Goal: Task Accomplishment & Management: Complete application form

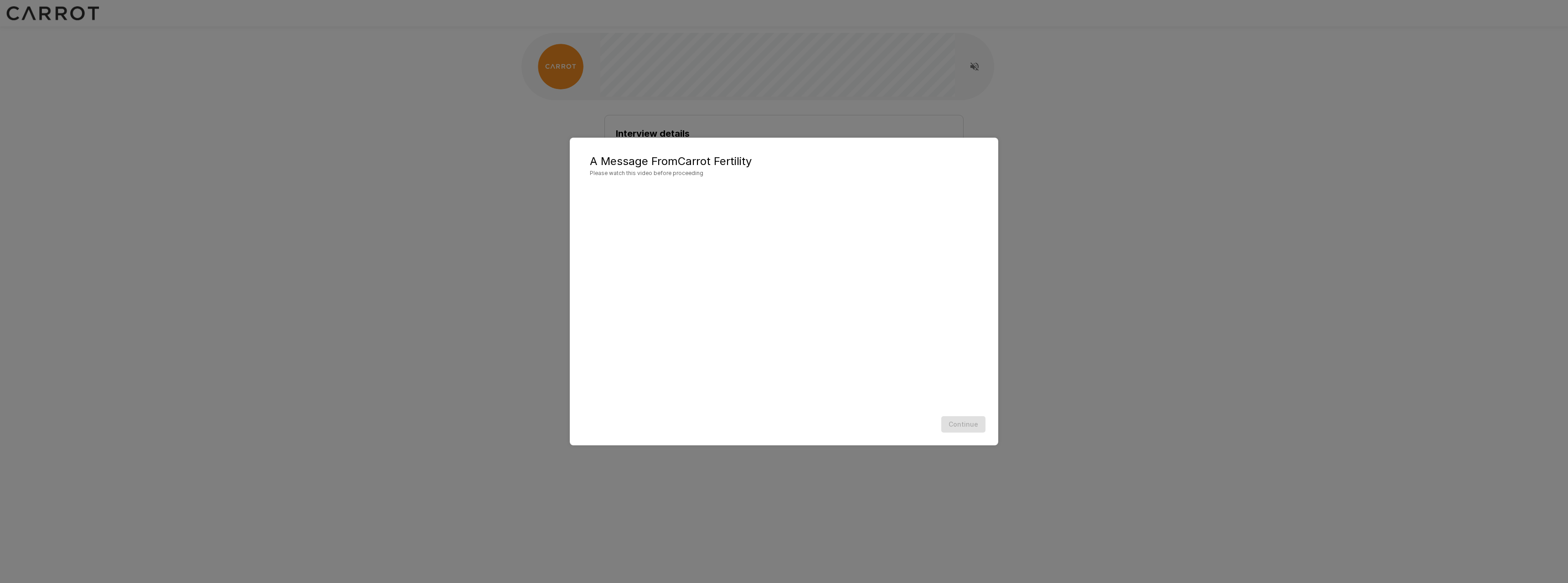
click at [946, 427] on div "Continue" at bounding box center [784, 425] width 410 height 24
click at [962, 429] on button "Continue" at bounding box center [963, 425] width 44 height 17
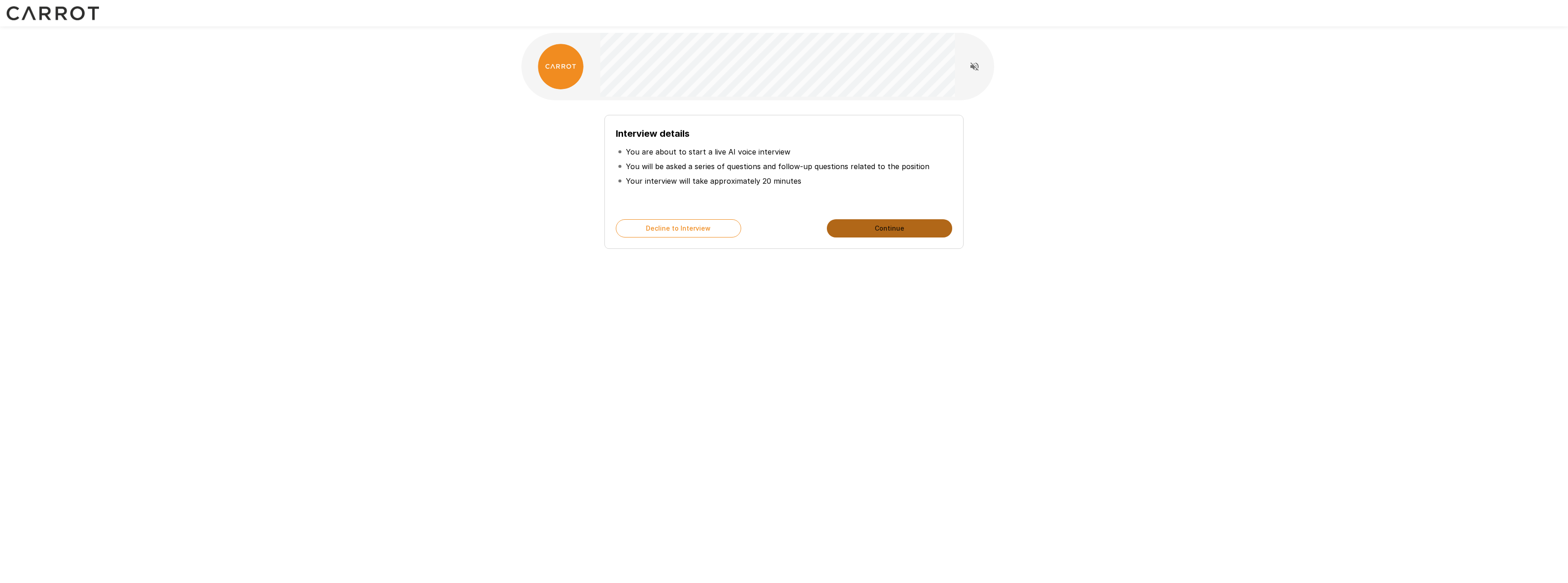
click at [870, 229] on button "Continue" at bounding box center [889, 228] width 125 height 18
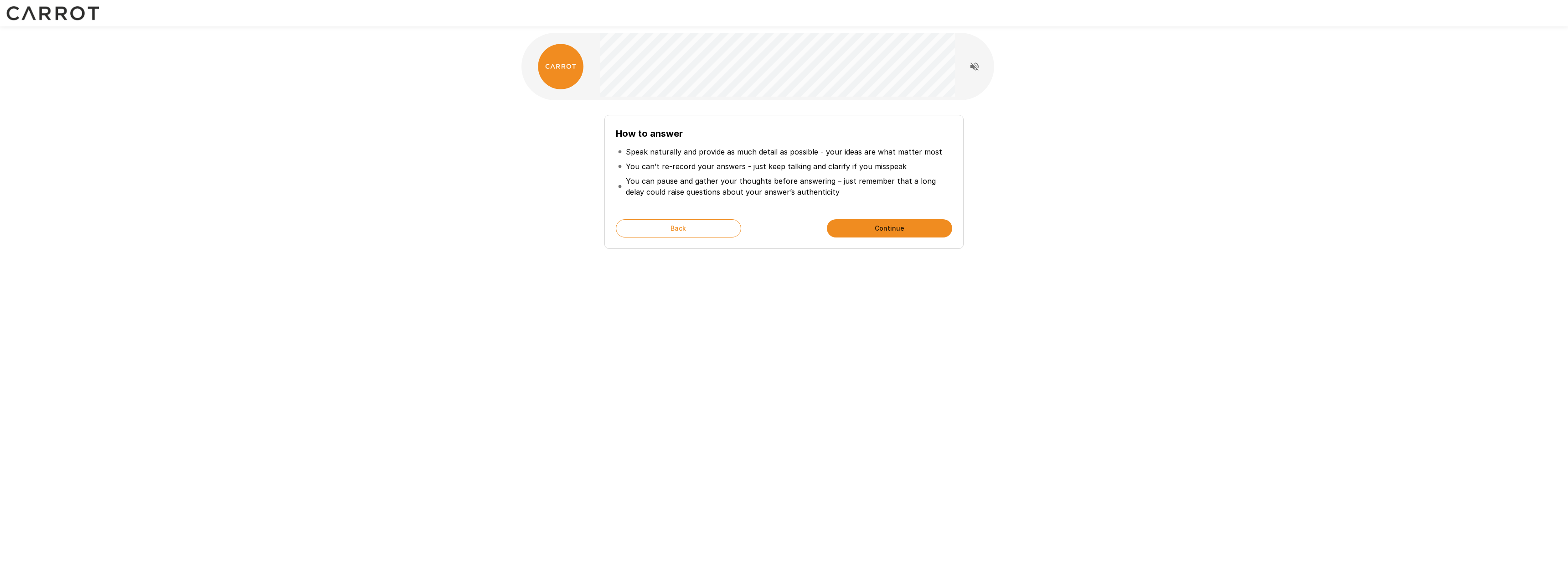
click at [847, 228] on button "Continue" at bounding box center [889, 228] width 125 height 18
click at [859, 232] on button "Start My Interview" at bounding box center [889, 228] width 125 height 18
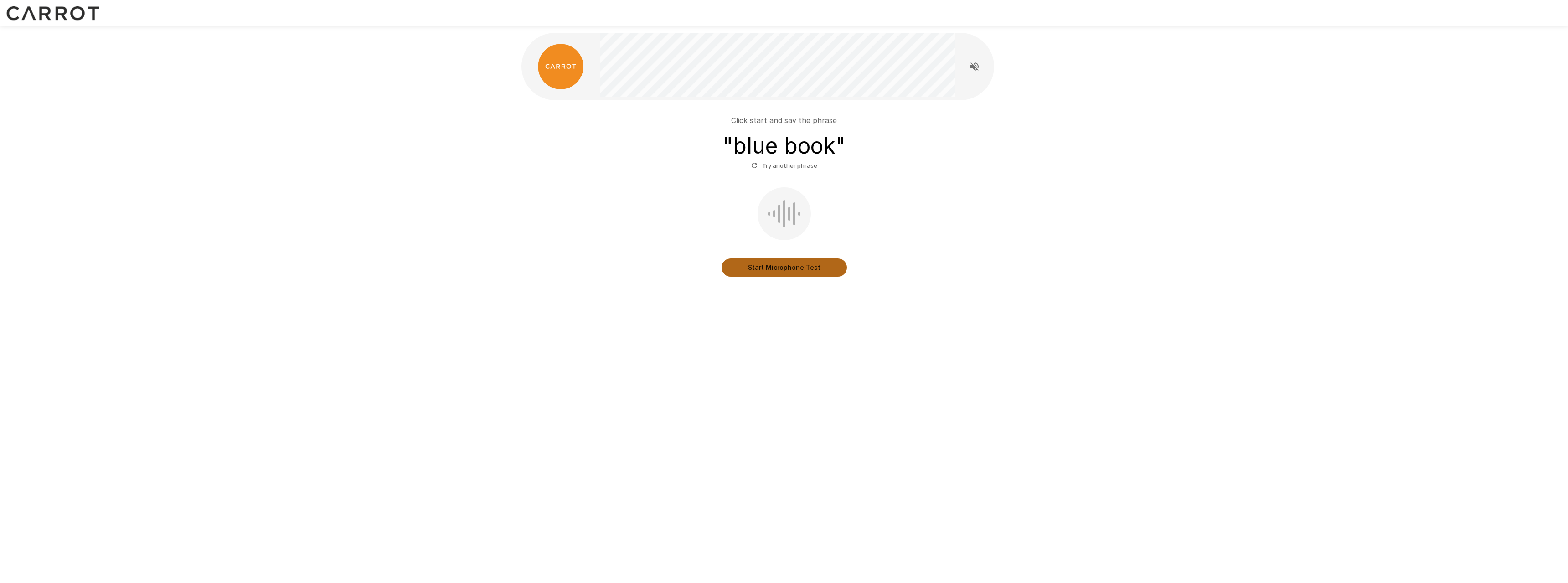
click at [764, 273] on button "Start Microphone Test" at bounding box center [784, 268] width 125 height 18
click at [793, 167] on button "Try another phrase" at bounding box center [784, 166] width 71 height 14
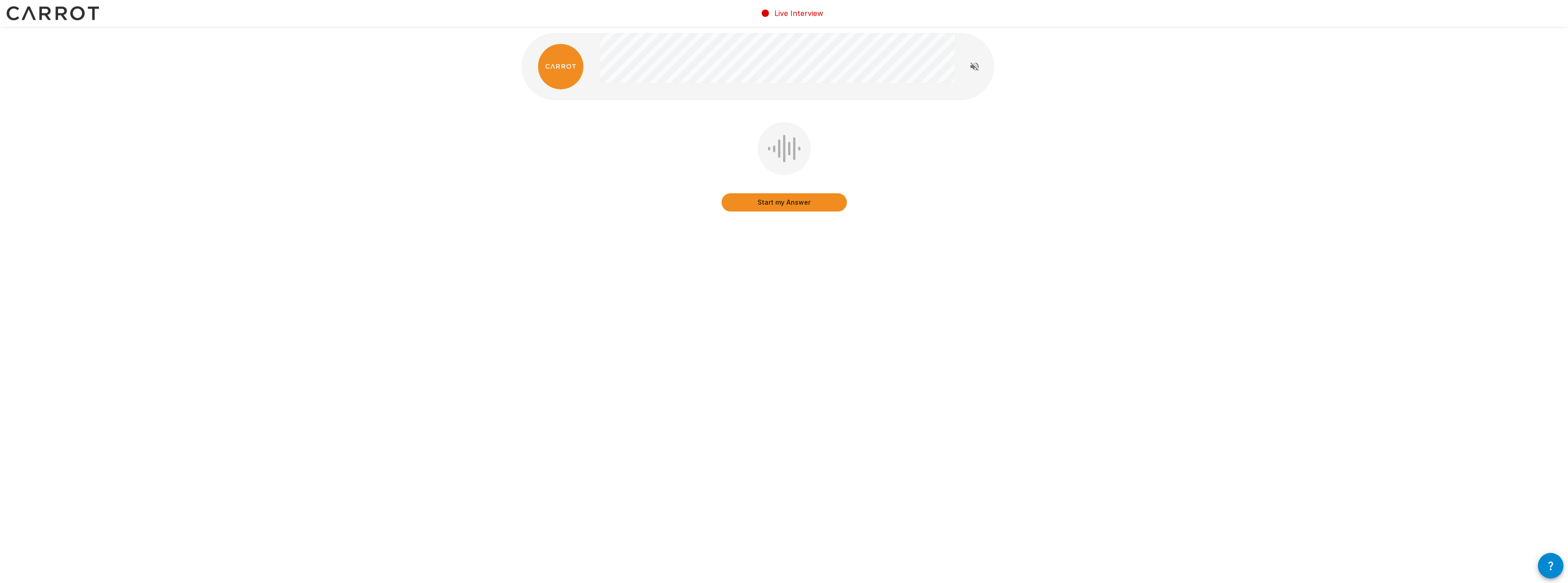
click at [786, 206] on button "Start my Answer" at bounding box center [784, 203] width 125 height 18
click at [772, 194] on button "Stop & Submit" at bounding box center [784, 203] width 125 height 18
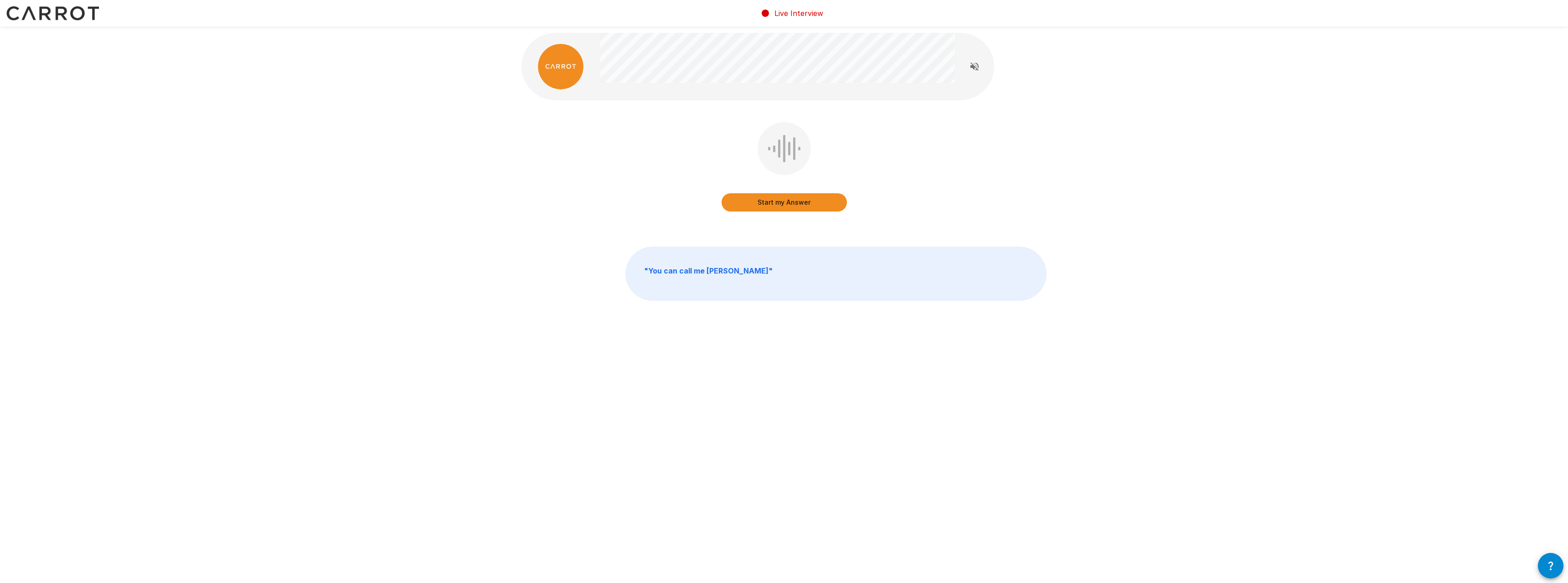
click at [784, 206] on button "Start my Answer" at bounding box center [784, 203] width 125 height 18
click at [801, 203] on button "Stop & Submit" at bounding box center [784, 203] width 125 height 18
click at [801, 204] on button "Start my Answer" at bounding box center [784, 203] width 125 height 18
click at [797, 197] on button "Stop & Submit" at bounding box center [784, 203] width 125 height 18
click at [787, 210] on button "Start my Answer" at bounding box center [784, 203] width 125 height 18
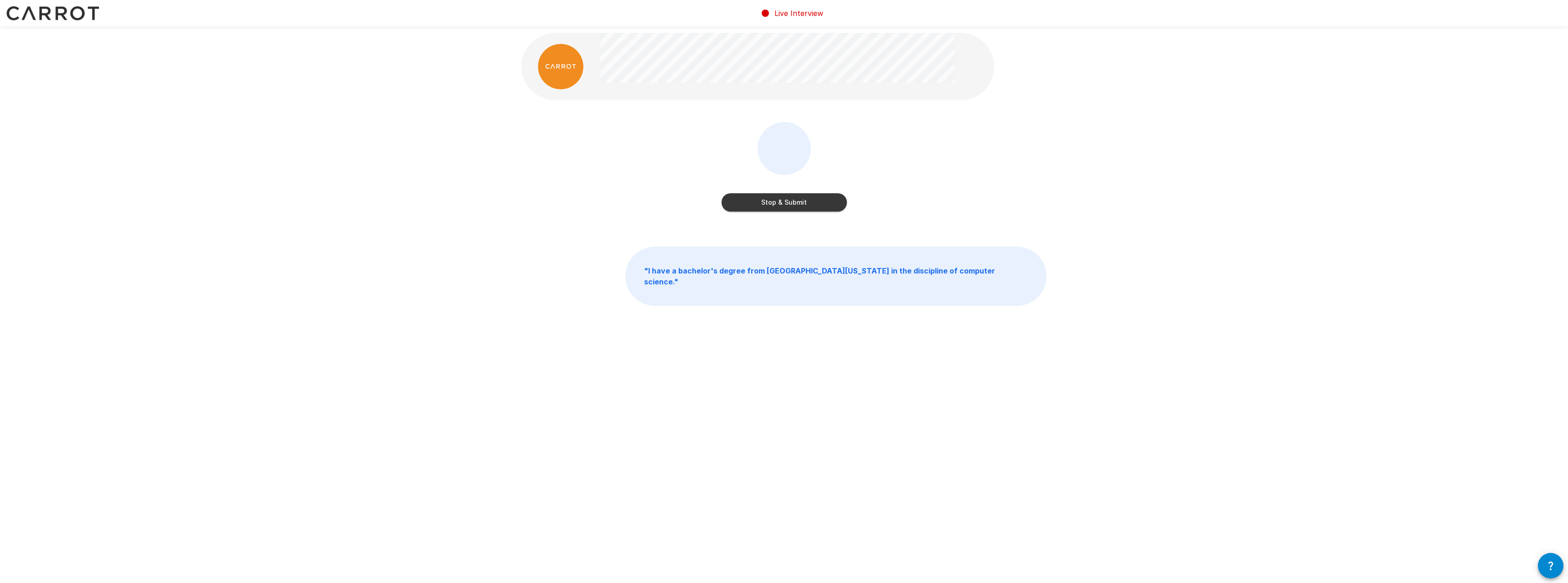
click at [789, 207] on button "Stop & Submit" at bounding box center [784, 203] width 125 height 18
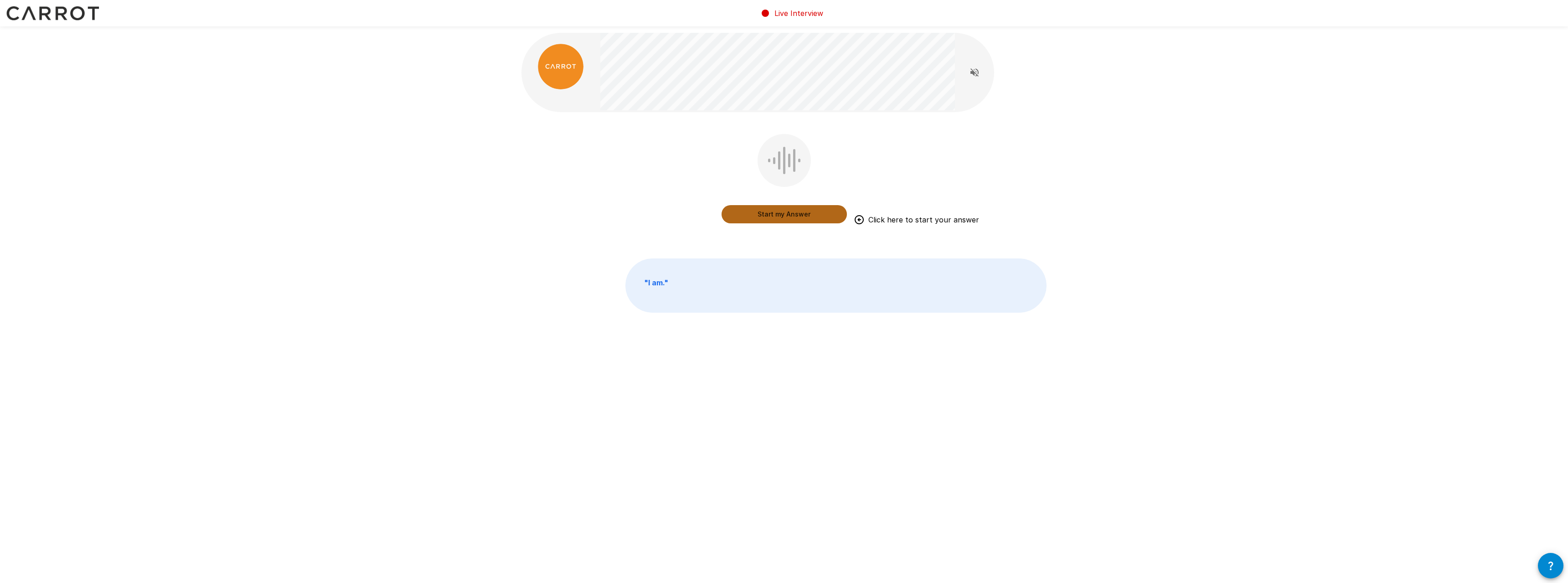
click at [755, 211] on button "Start my Answer" at bounding box center [784, 214] width 125 height 18
click at [770, 217] on button "Stop & Submit" at bounding box center [784, 214] width 125 height 18
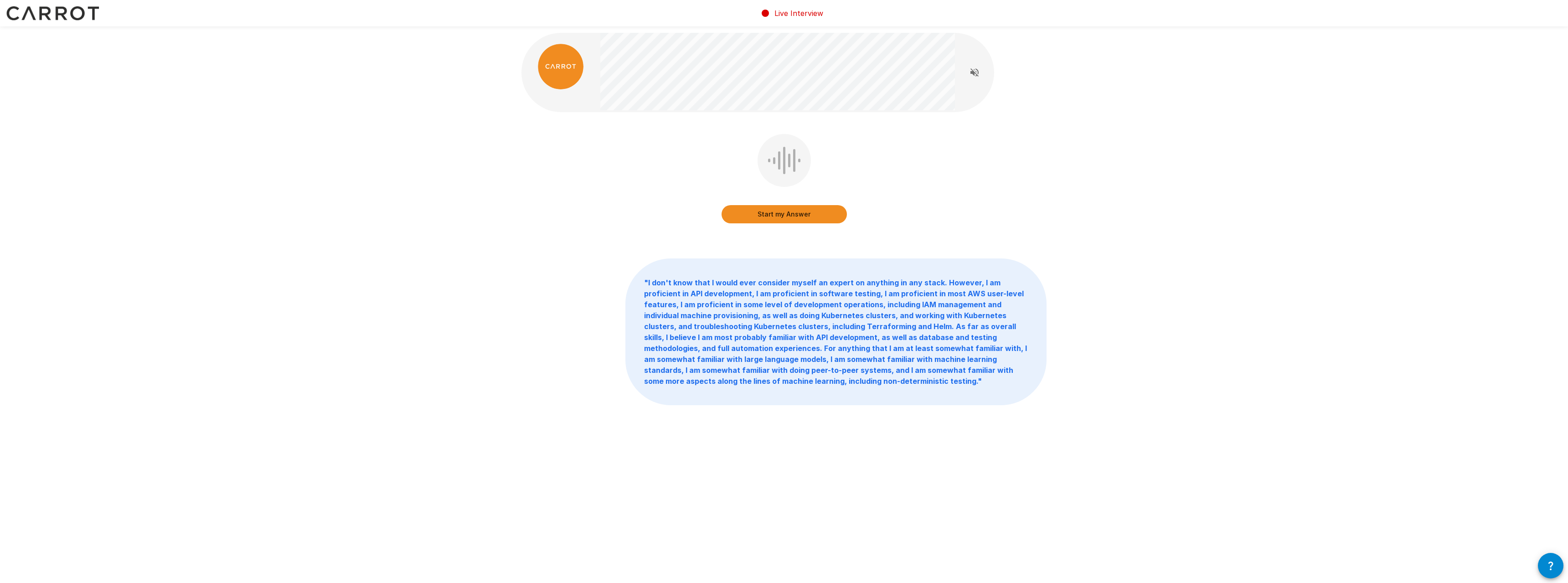
click at [816, 213] on button "Start my Answer" at bounding box center [784, 214] width 125 height 18
click at [828, 208] on button "Stop & Submit" at bounding box center [784, 214] width 125 height 18
click at [791, 211] on button "Start my Answer" at bounding box center [784, 214] width 125 height 18
click at [803, 204] on div "Stop & Submit" at bounding box center [784, 205] width 125 height 37
click at [803, 209] on button "Stop & Submit" at bounding box center [784, 214] width 125 height 18
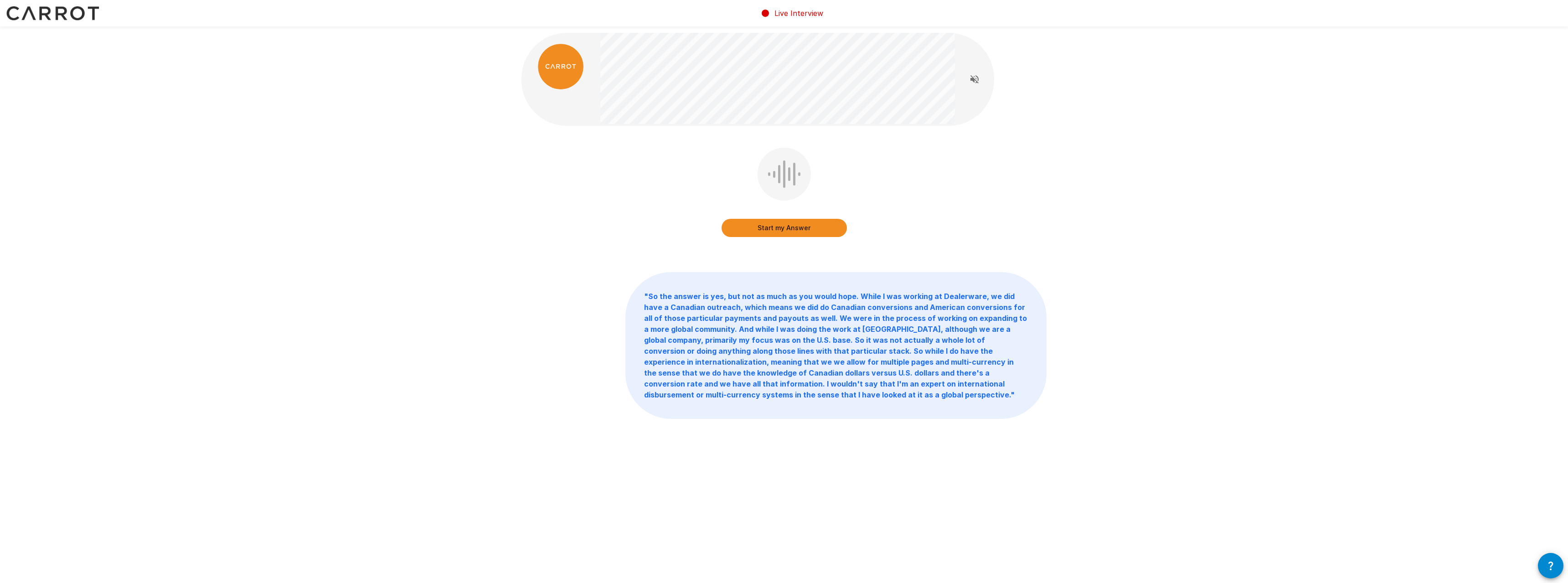
click at [761, 229] on button "Start my Answer" at bounding box center [784, 228] width 125 height 18
click at [779, 227] on button "Stop & Submit" at bounding box center [784, 228] width 125 height 18
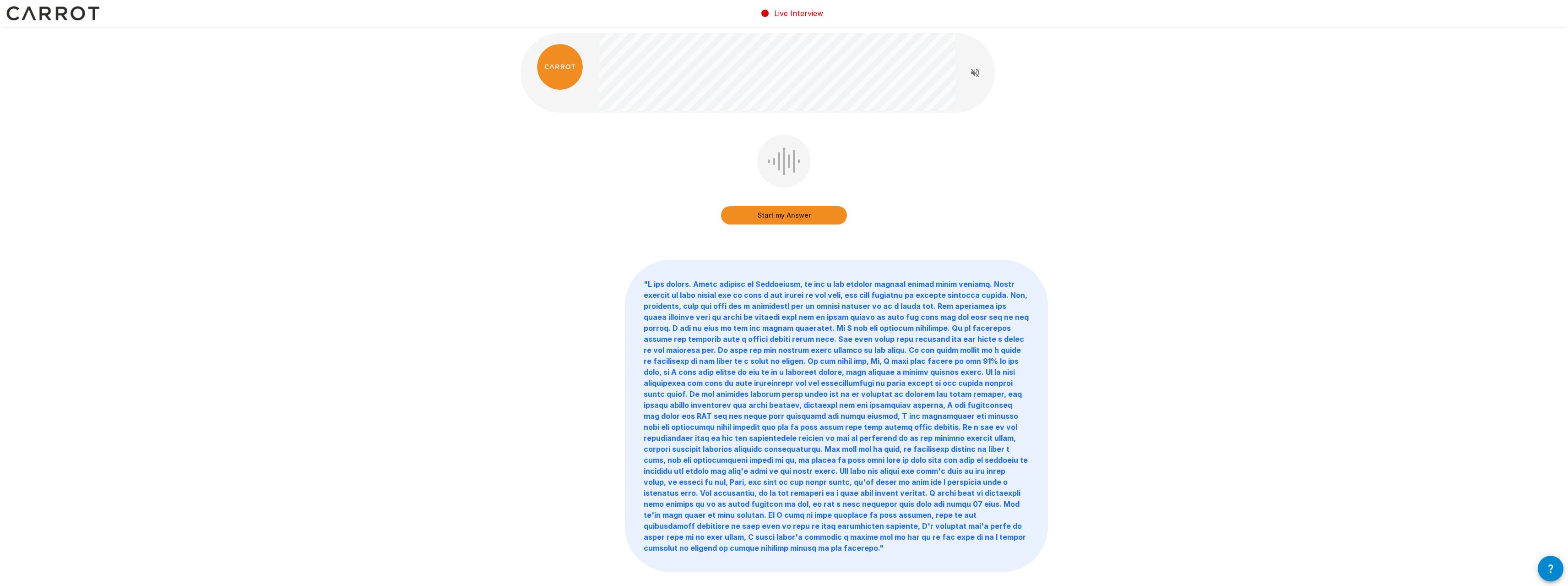
click at [785, 216] on button "Start my Answer" at bounding box center [784, 215] width 126 height 18
click at [817, 216] on button "Stop & Submit" at bounding box center [784, 215] width 126 height 18
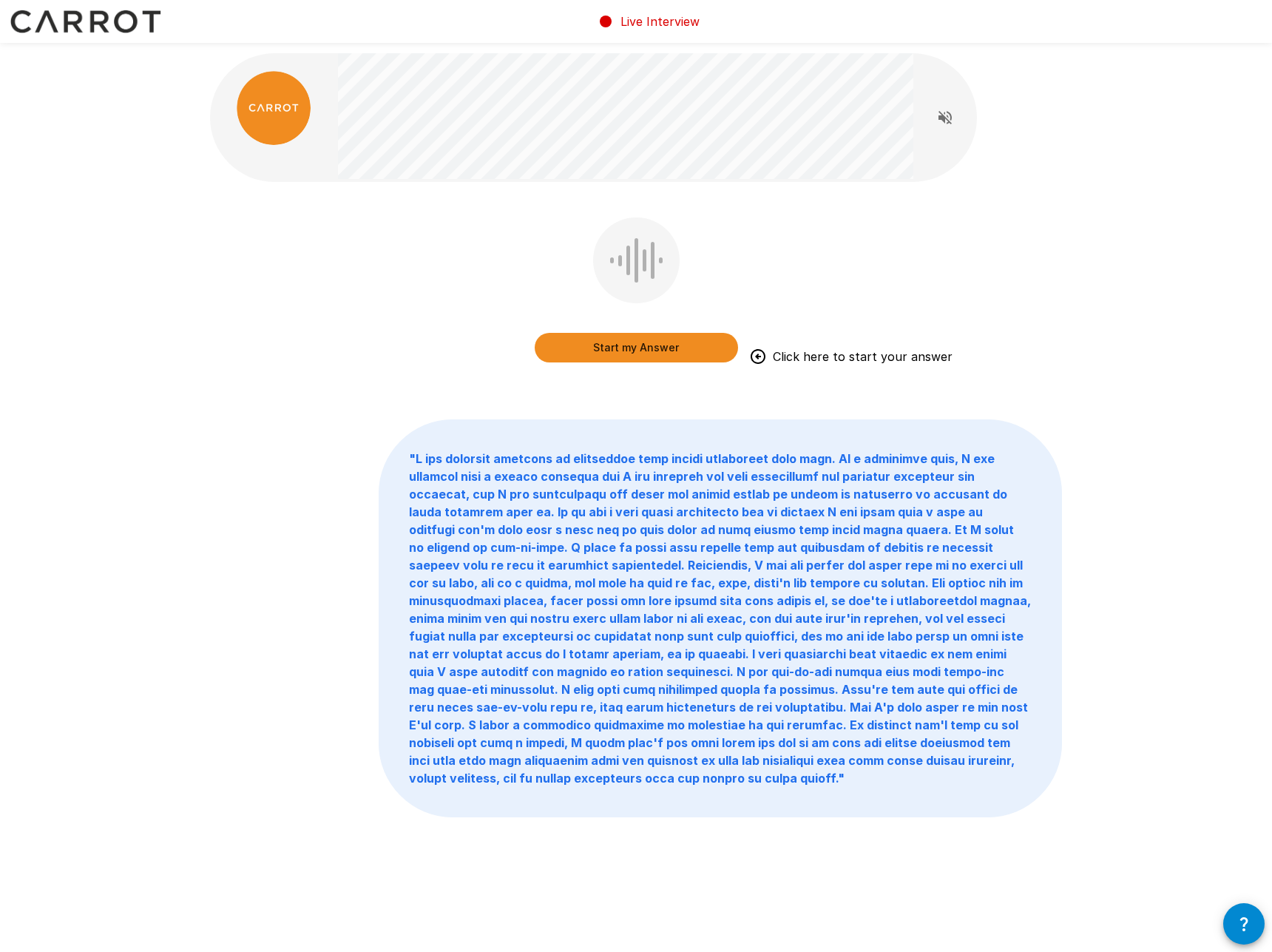
click at [681, 353] on button "Start my Answer" at bounding box center [636, 348] width 203 height 30
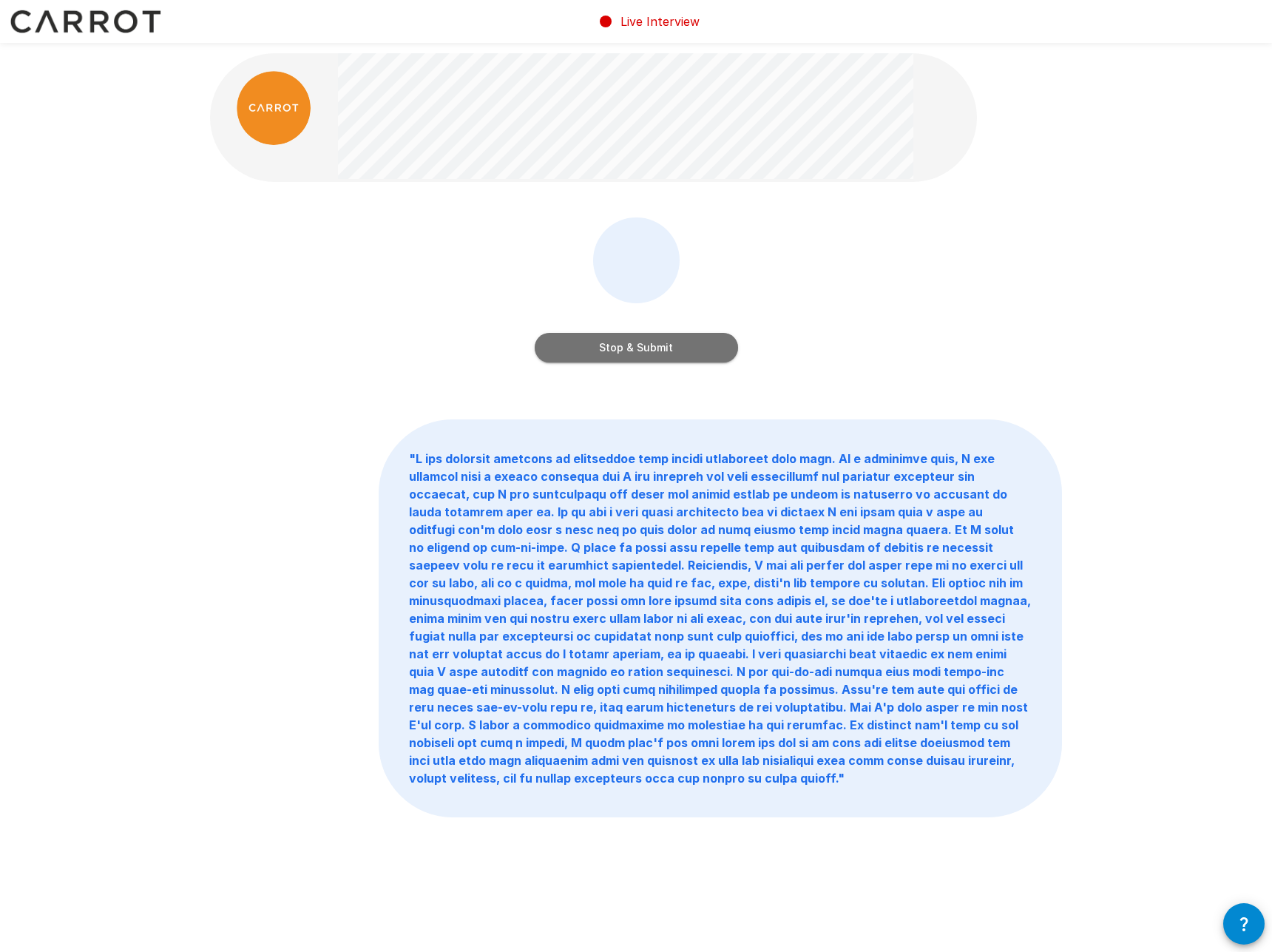
click at [682, 344] on button "Stop & Submit" at bounding box center [636, 348] width 203 height 30
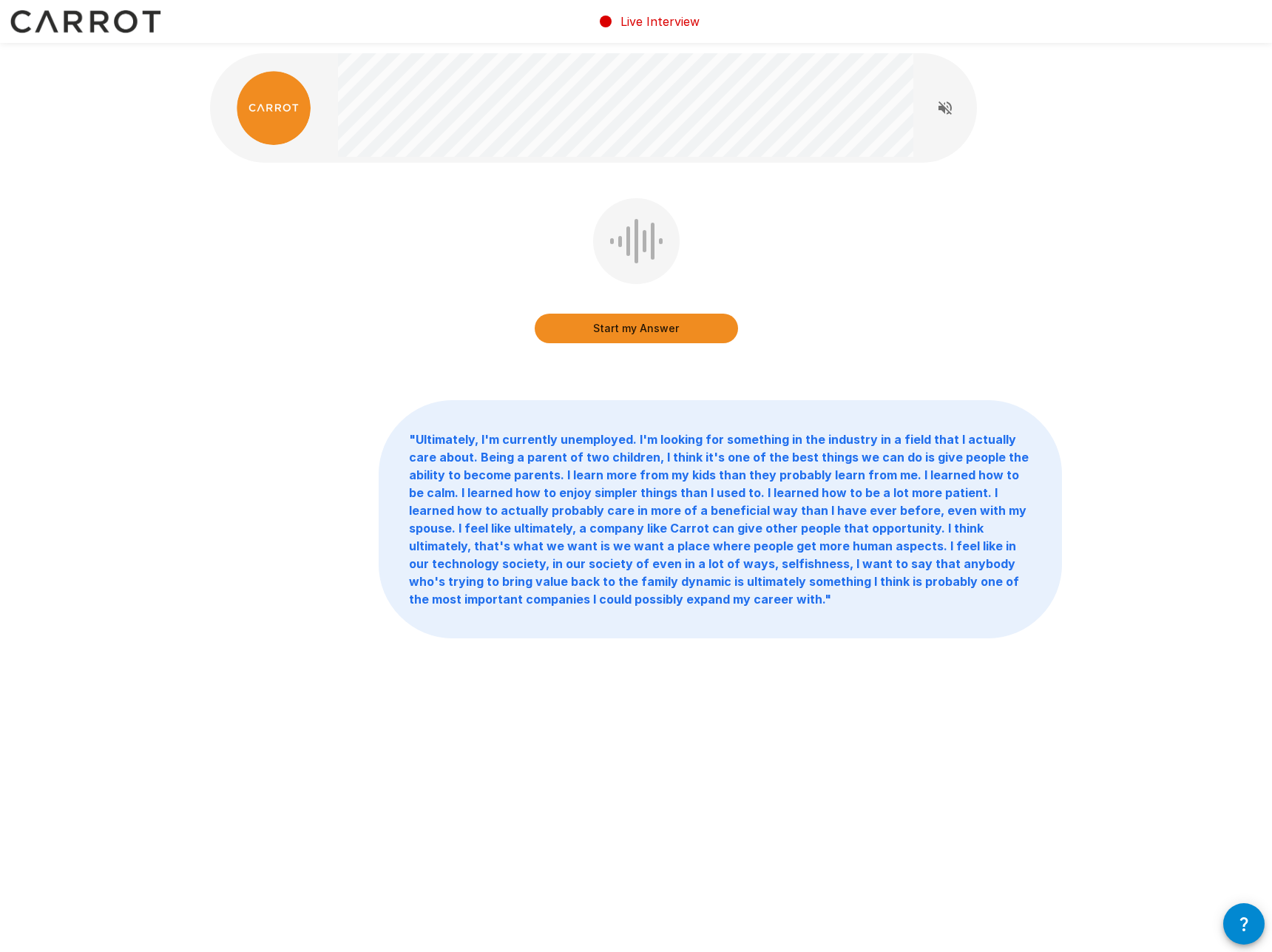
click at [671, 335] on button "Start my Answer" at bounding box center [636, 329] width 203 height 30
click at [641, 321] on button "Stop & Submit" at bounding box center [636, 329] width 203 height 30
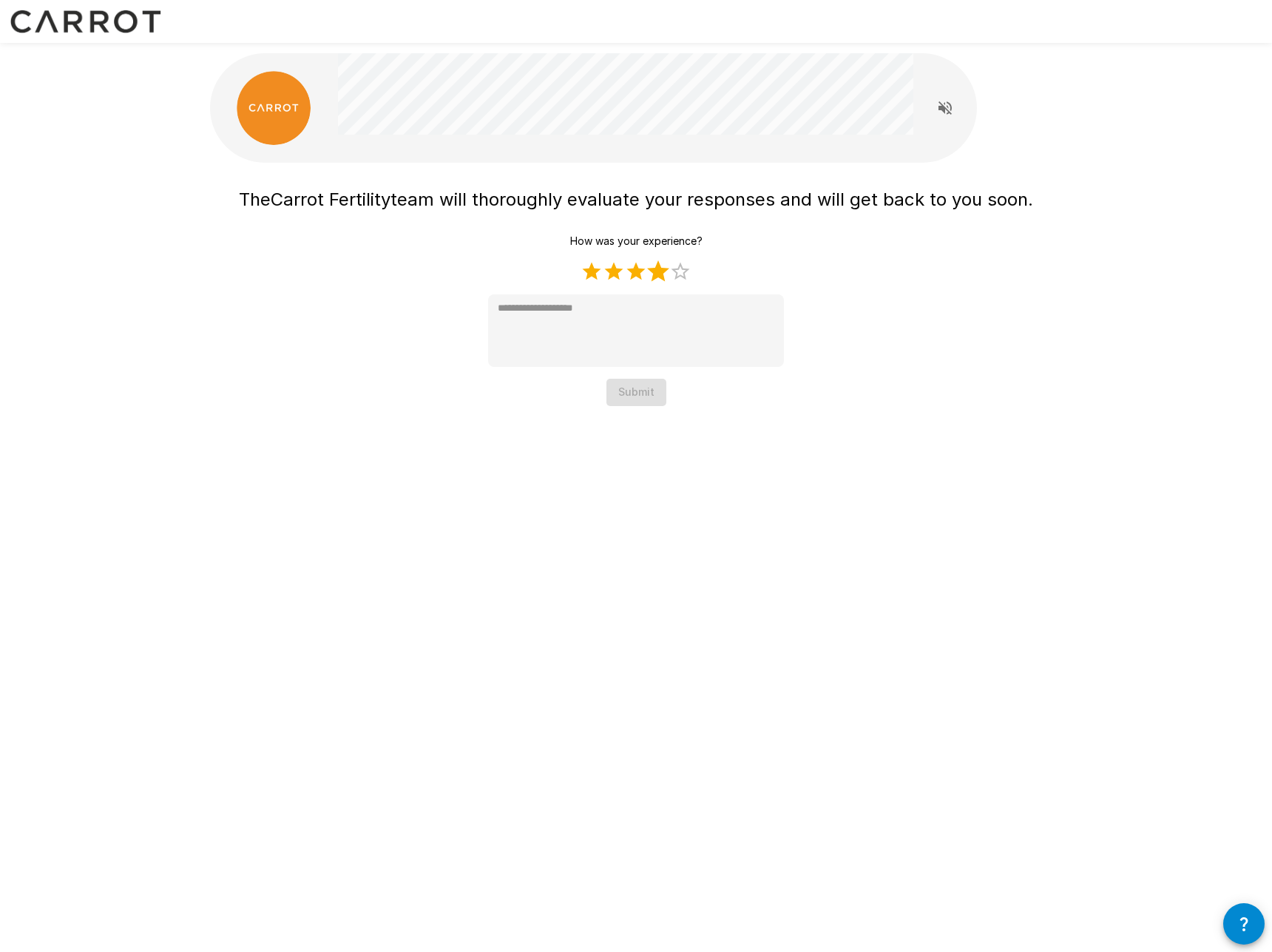
click at [652, 266] on label "4 Stars" at bounding box center [658, 272] width 22 height 22
type textarea "*"
click at [643, 393] on button "Submit" at bounding box center [636, 392] width 60 height 28
